Goal: Register for event/course

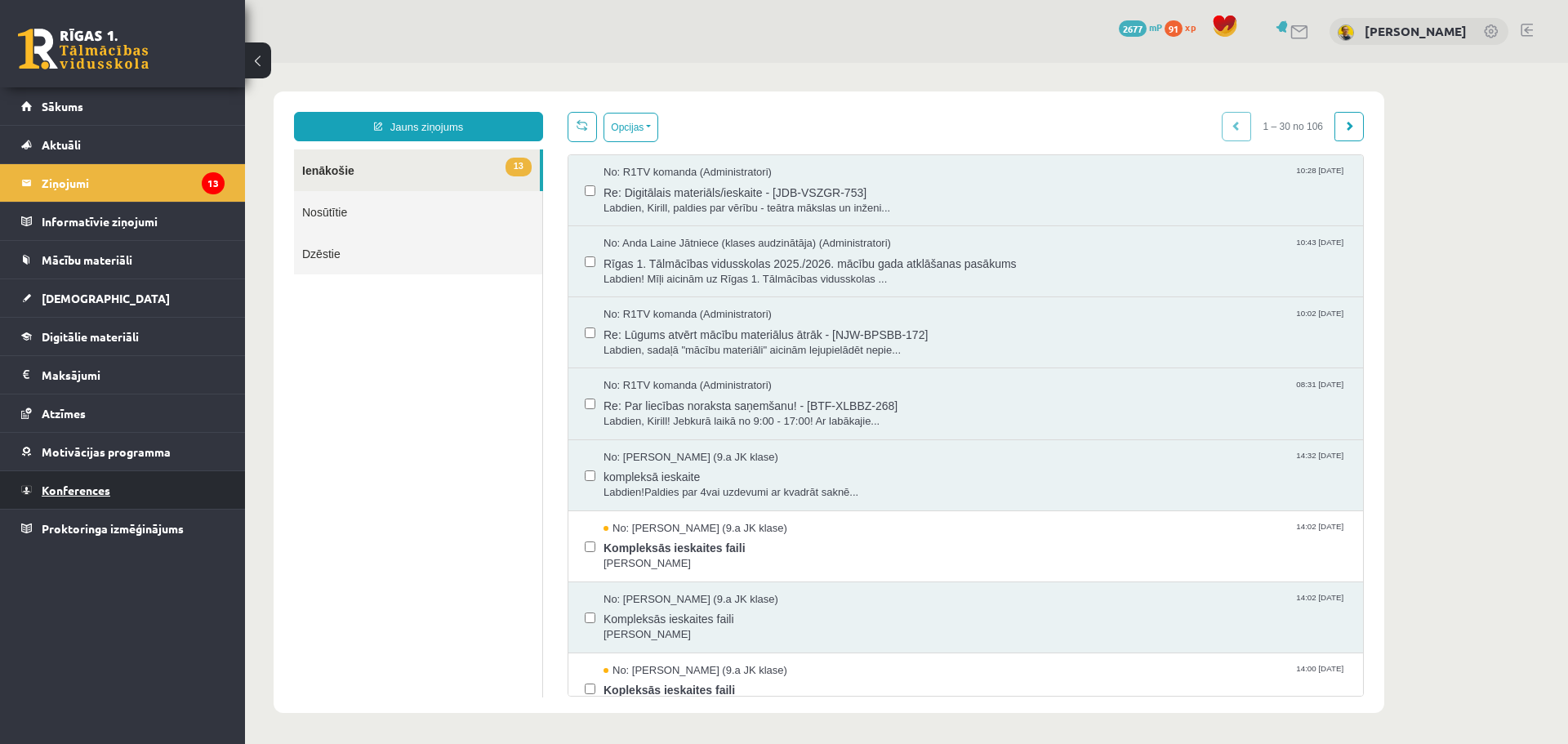
click at [149, 498] on link "Konferences" at bounding box center [122, 490] width 203 height 38
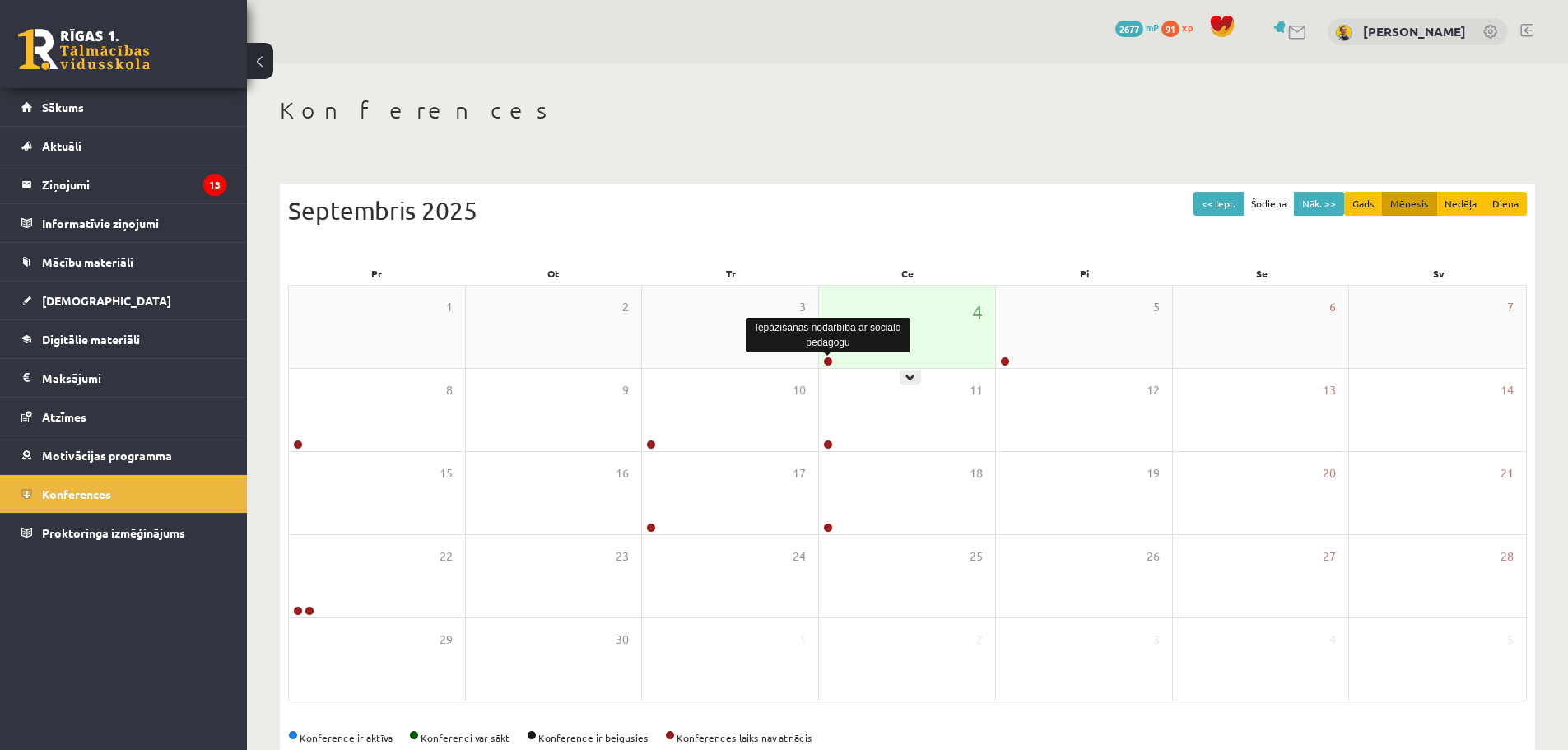
click at [829, 364] on link at bounding box center [827, 361] width 10 height 10
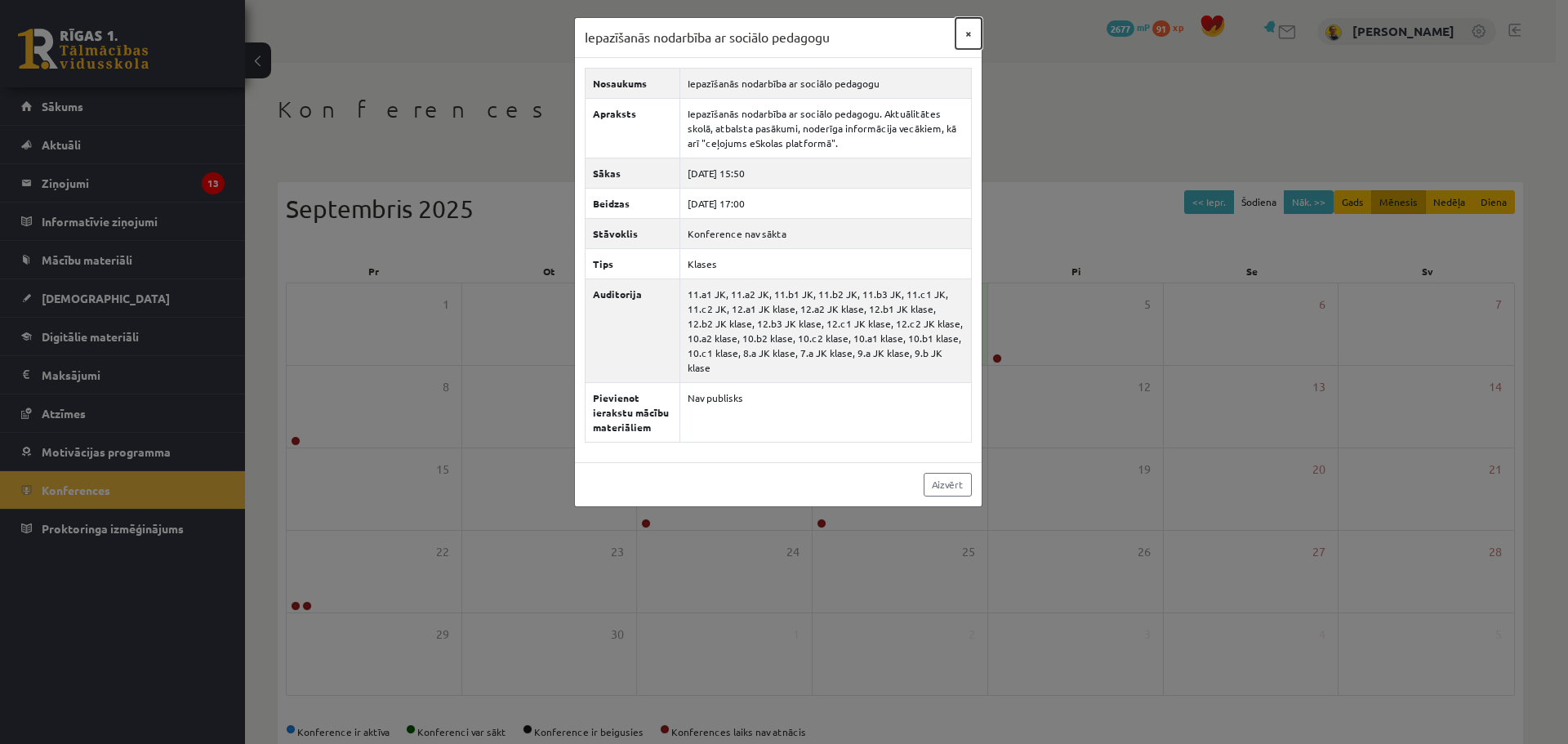
click at [966, 34] on button "×" at bounding box center [969, 33] width 26 height 31
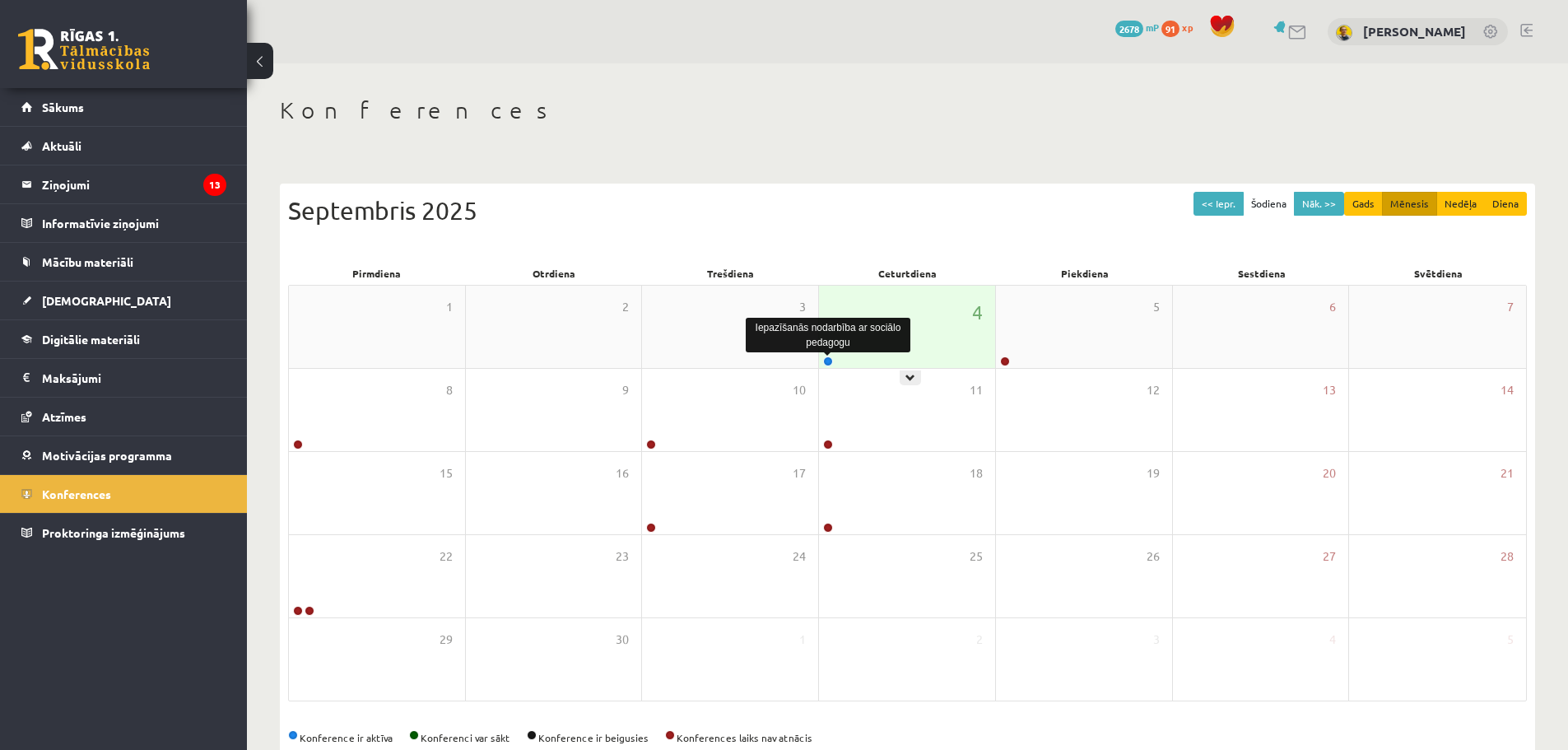
click at [826, 358] on link at bounding box center [827, 361] width 10 height 10
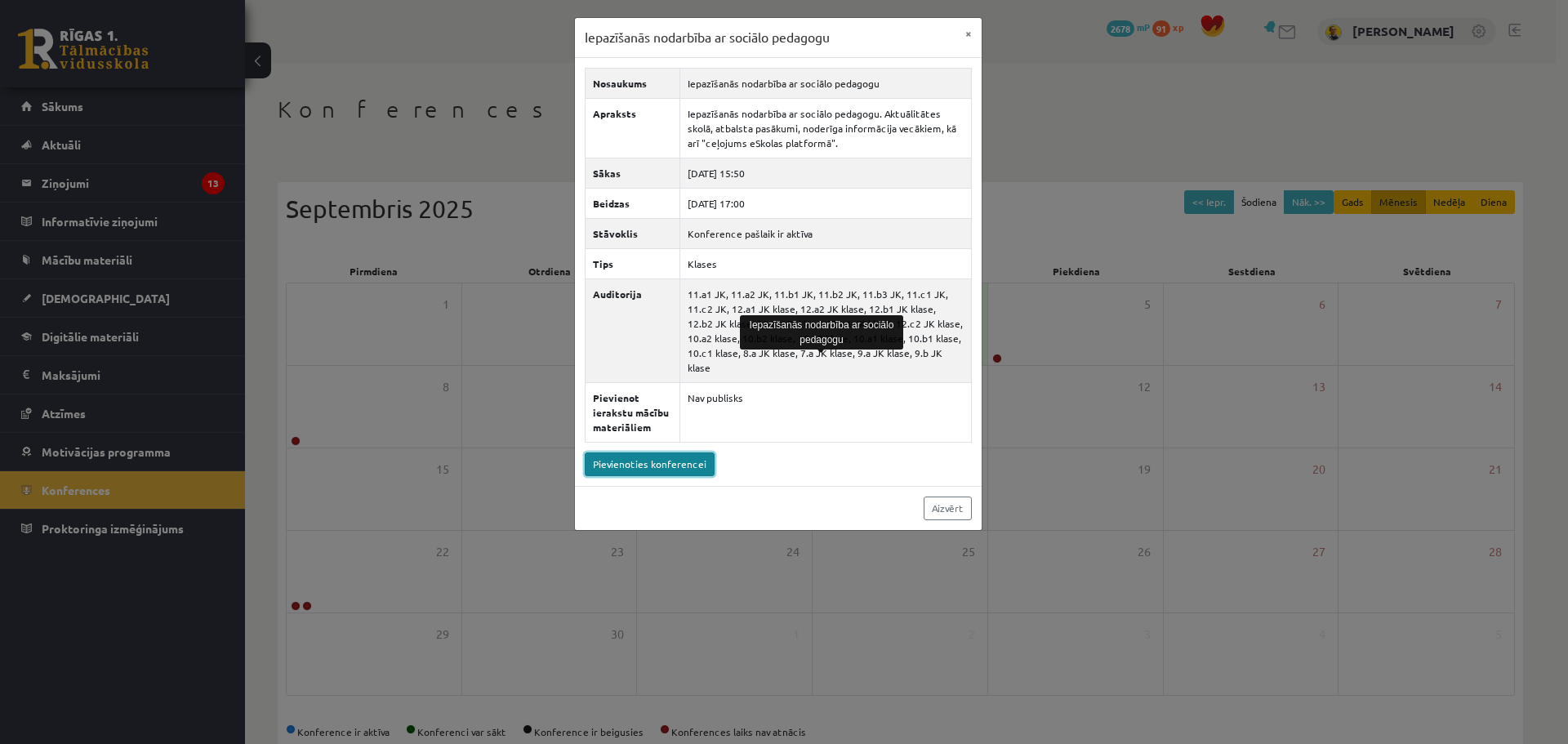
click at [670, 453] on link "Pievienoties konferencei" at bounding box center [649, 464] width 130 height 24
click at [945, 497] on link "Aizvērt" at bounding box center [948, 509] width 48 height 24
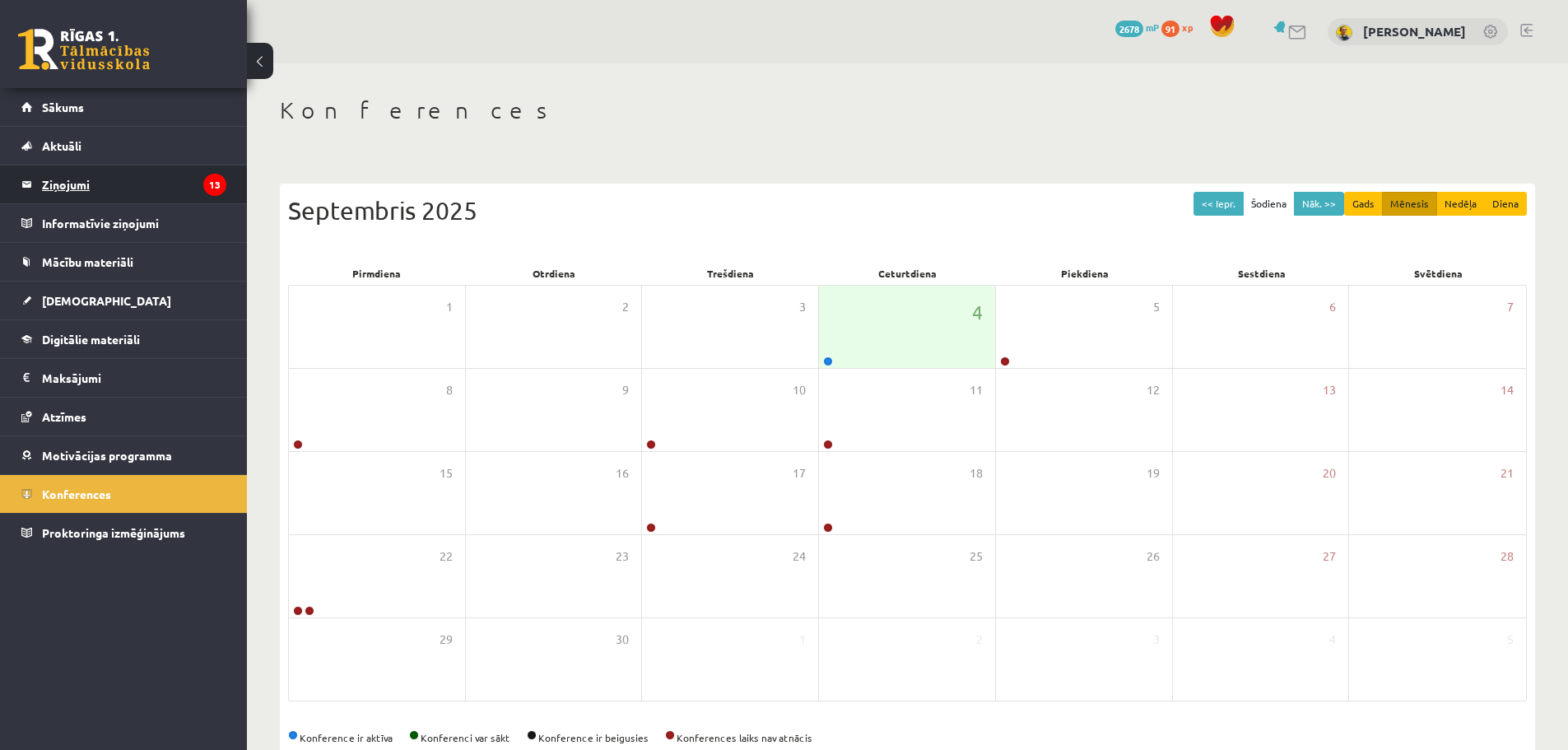
click at [133, 176] on legend "Ziņojumi 13" at bounding box center [134, 184] width 184 height 38
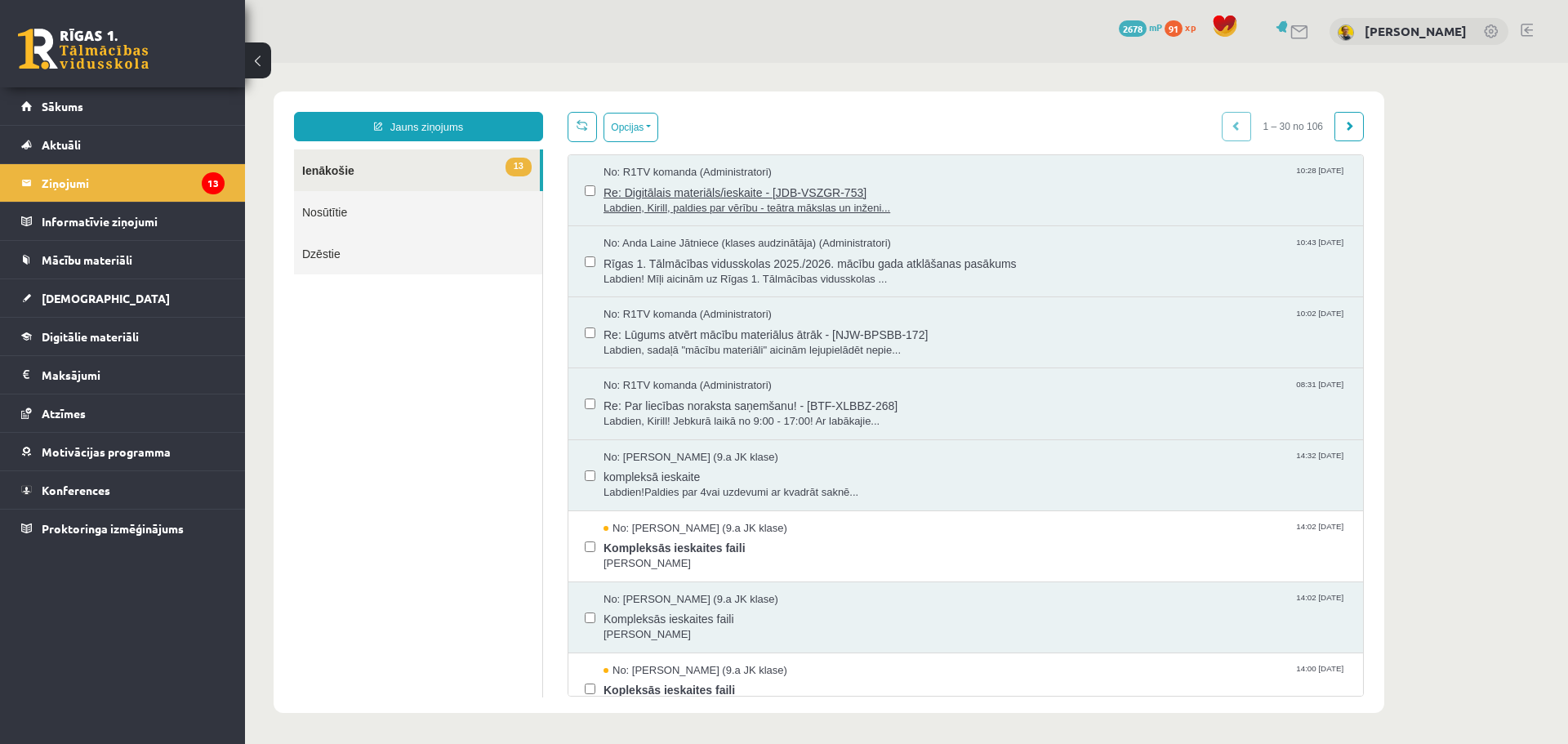
click at [671, 202] on span "Labdien, Kirill, paldies par vērību - teātra mākslas un inženi..." at bounding box center [975, 209] width 743 height 16
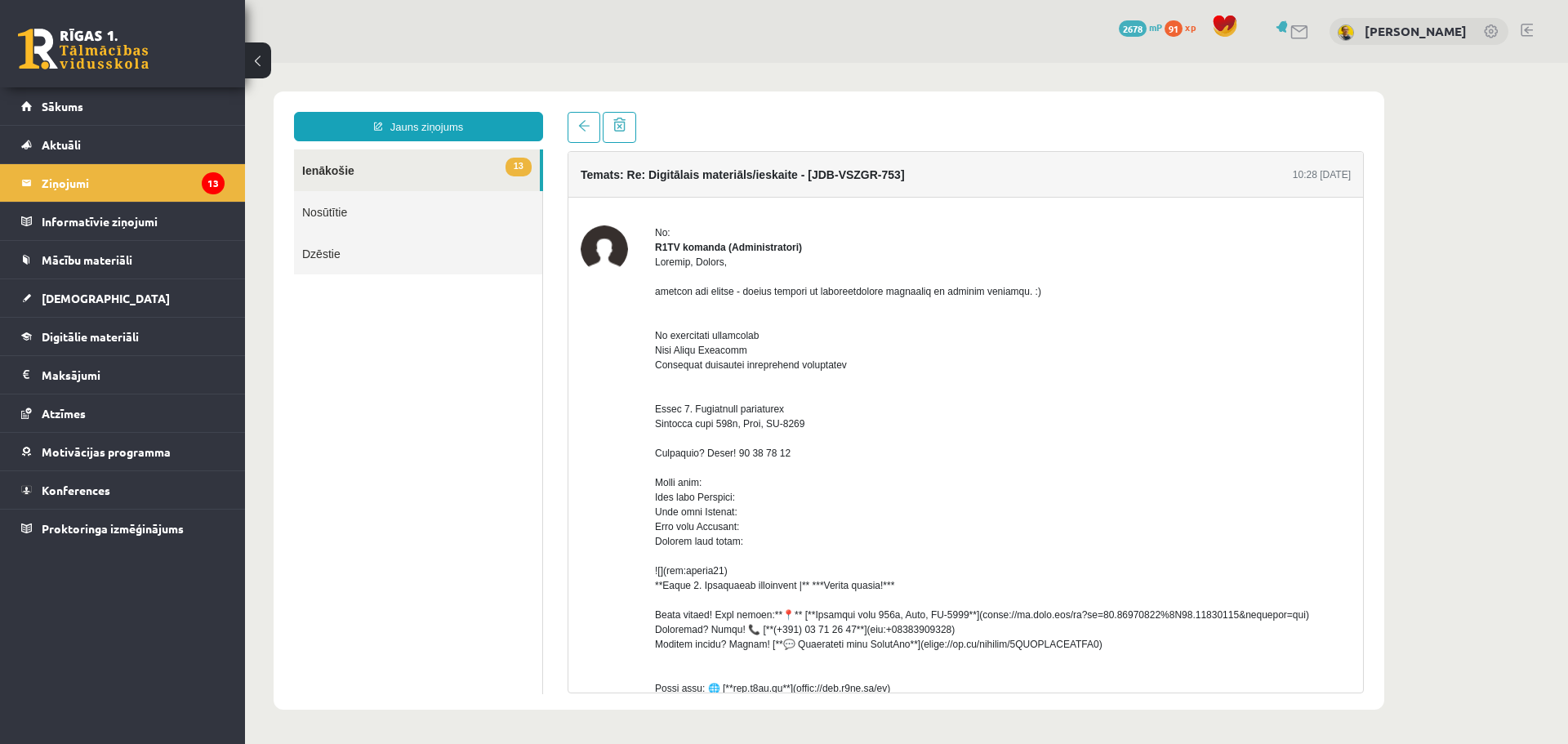
click at [442, 165] on link "13 Ienākošie" at bounding box center [416, 171] width 246 height 42
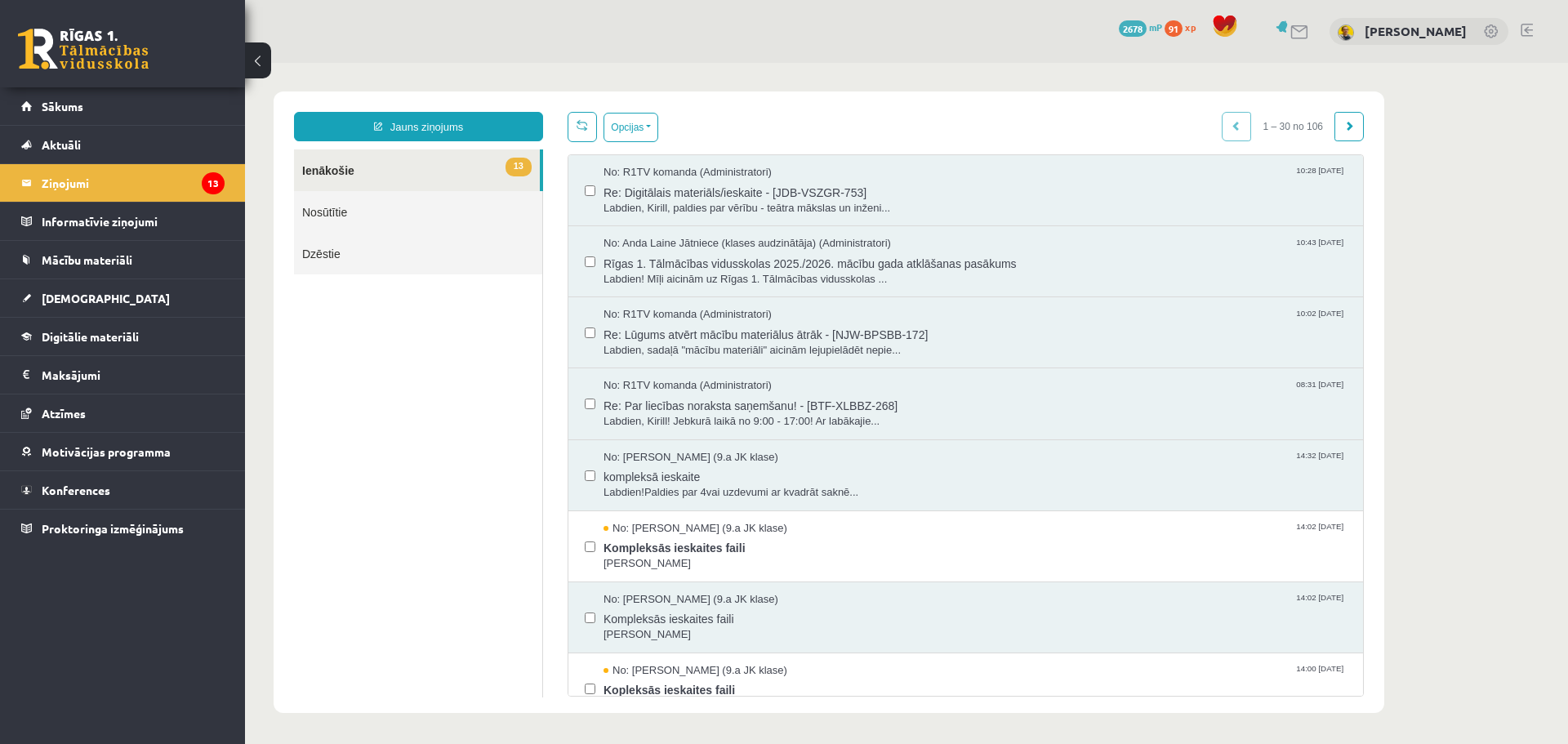
click at [365, 215] on link "Nosūtītie" at bounding box center [418, 212] width 248 height 42
